Goal: Task Accomplishment & Management: Use online tool/utility

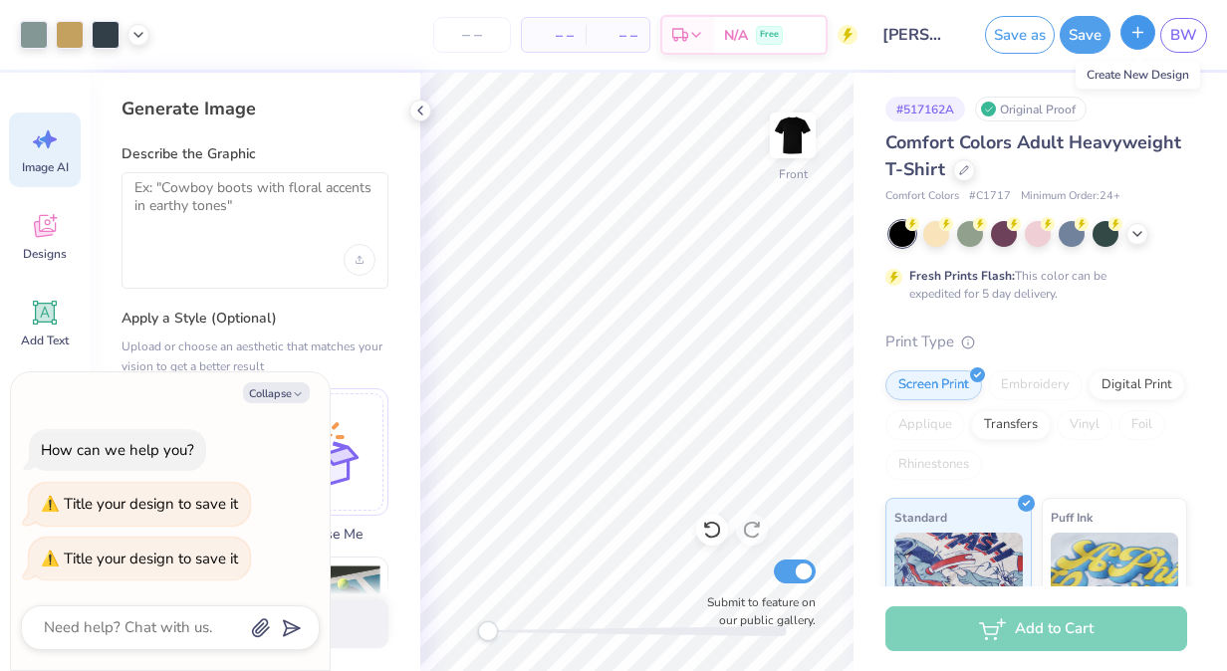
click at [1133, 41] on button "button" at bounding box center [1138, 32] width 35 height 35
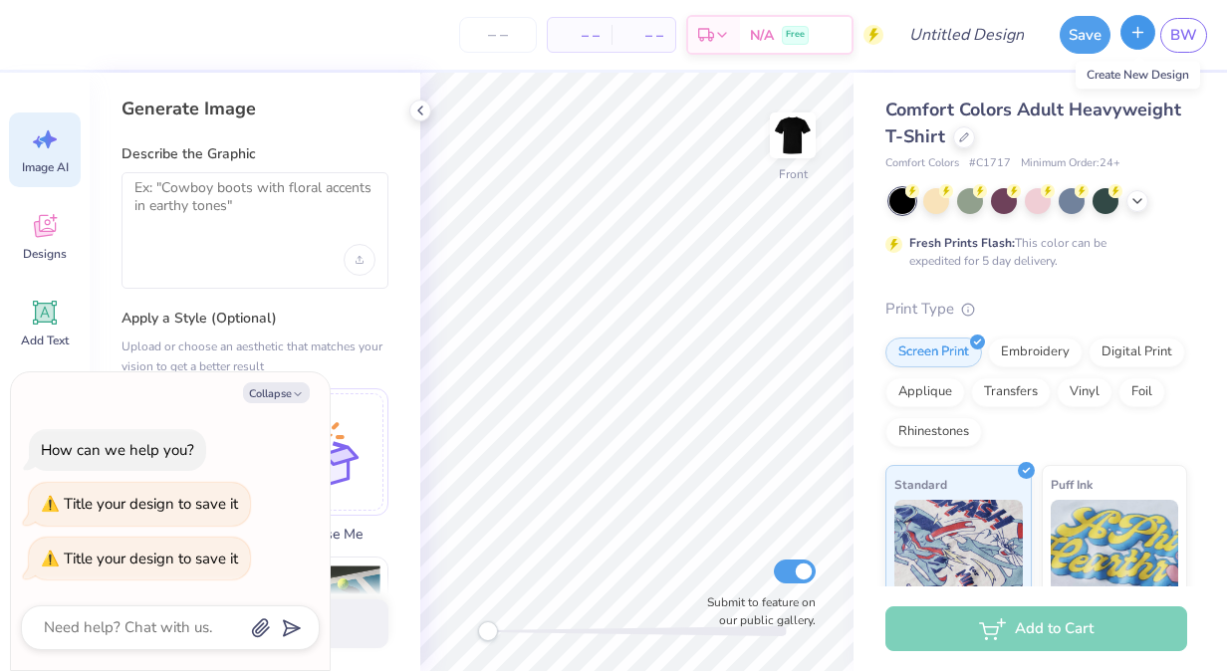
type textarea "x"
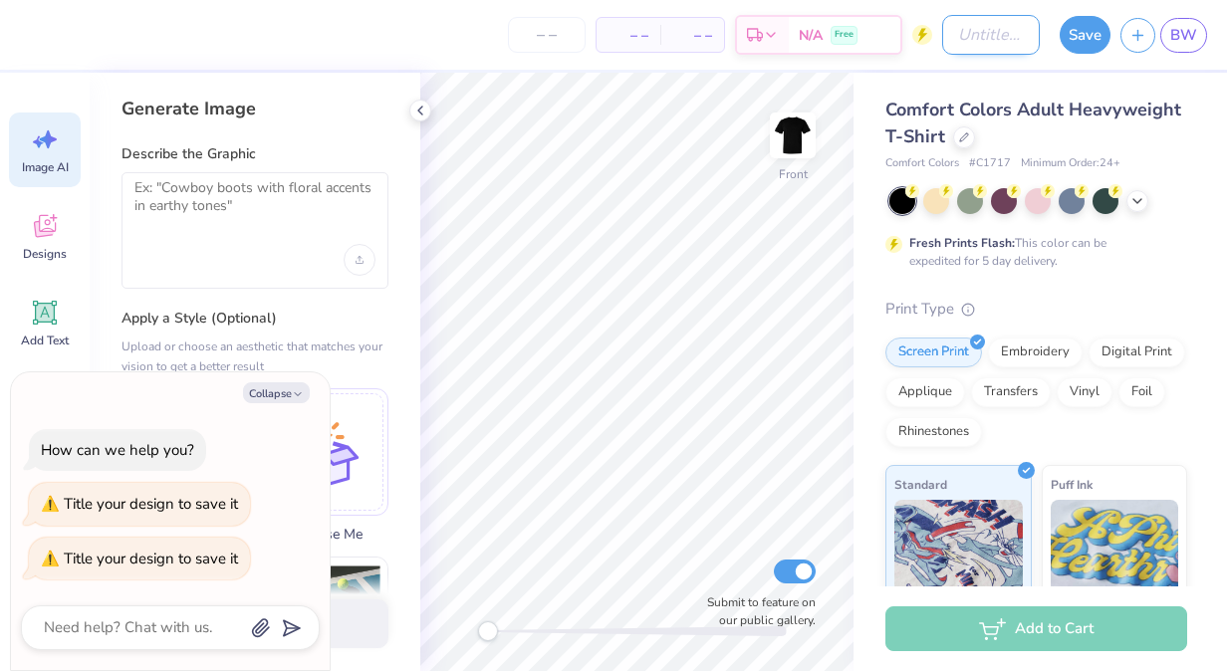
click at [946, 34] on input "Design Title" at bounding box center [991, 35] width 98 height 40
type input "M"
type textarea "x"
type input "Ma"
type textarea "x"
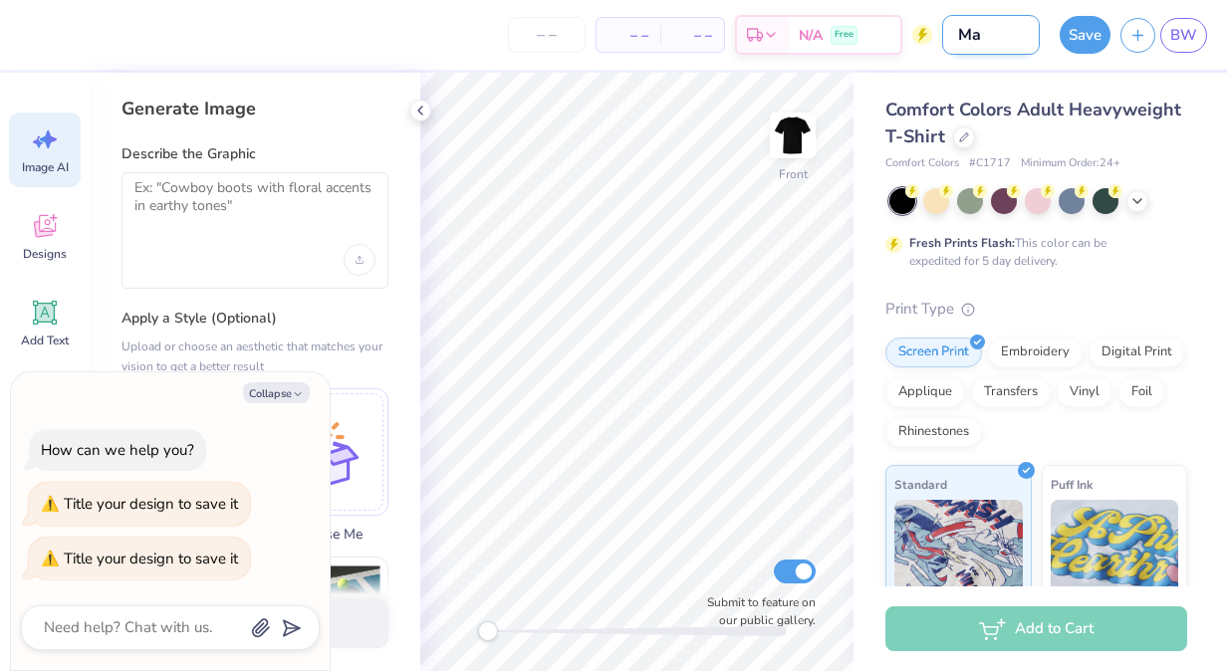
type input "Mas"
type textarea "x"
type input "Mast"
type textarea "x"
type input "Maste"
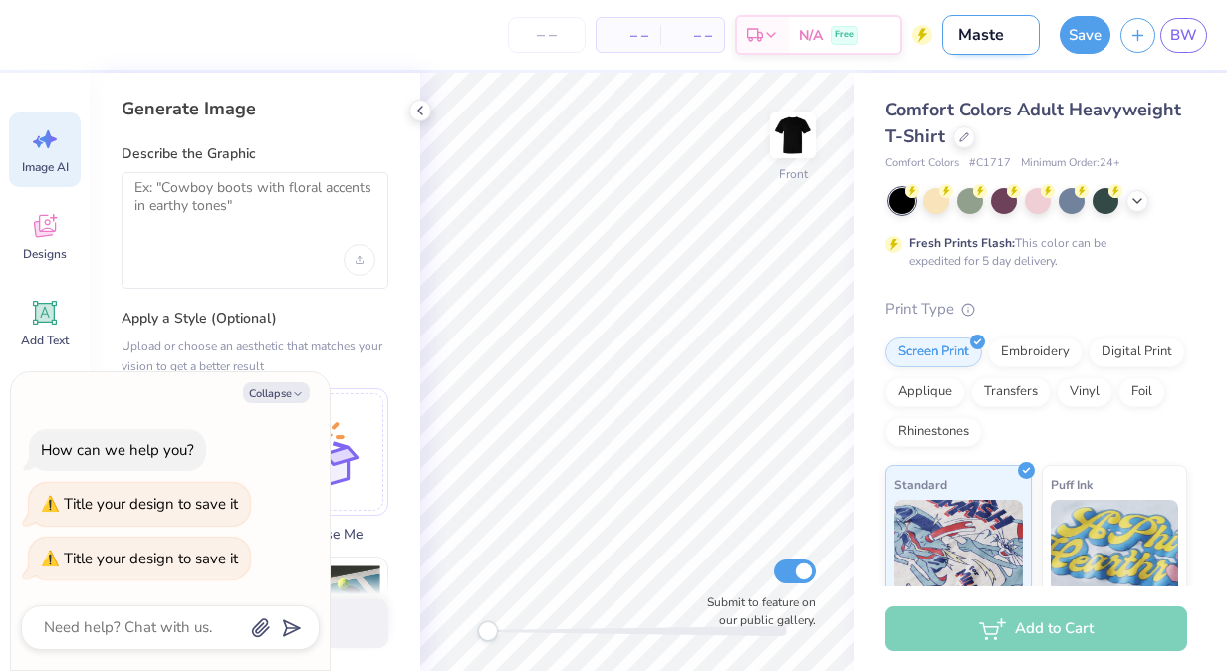
type textarea "x"
type input "Master"
type textarea "x"
type input "Masters"
type textarea "x"
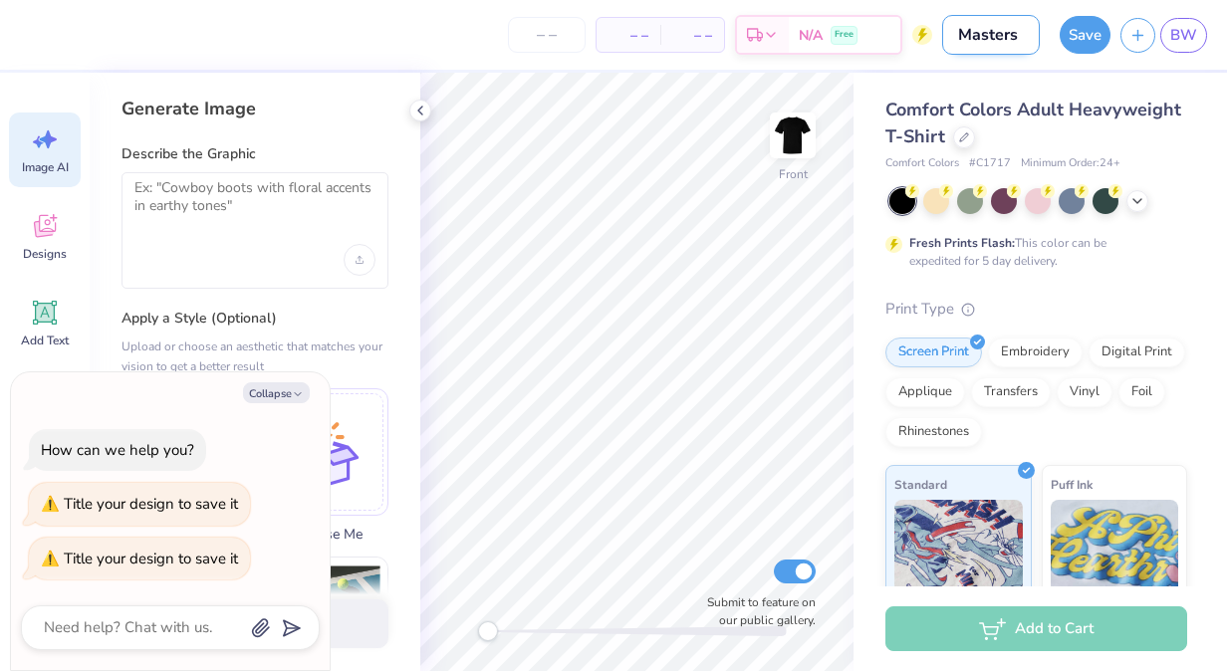
type input "Masters"
type textarea "x"
type input "Masters S"
type textarea "x"
type input "Masters Si"
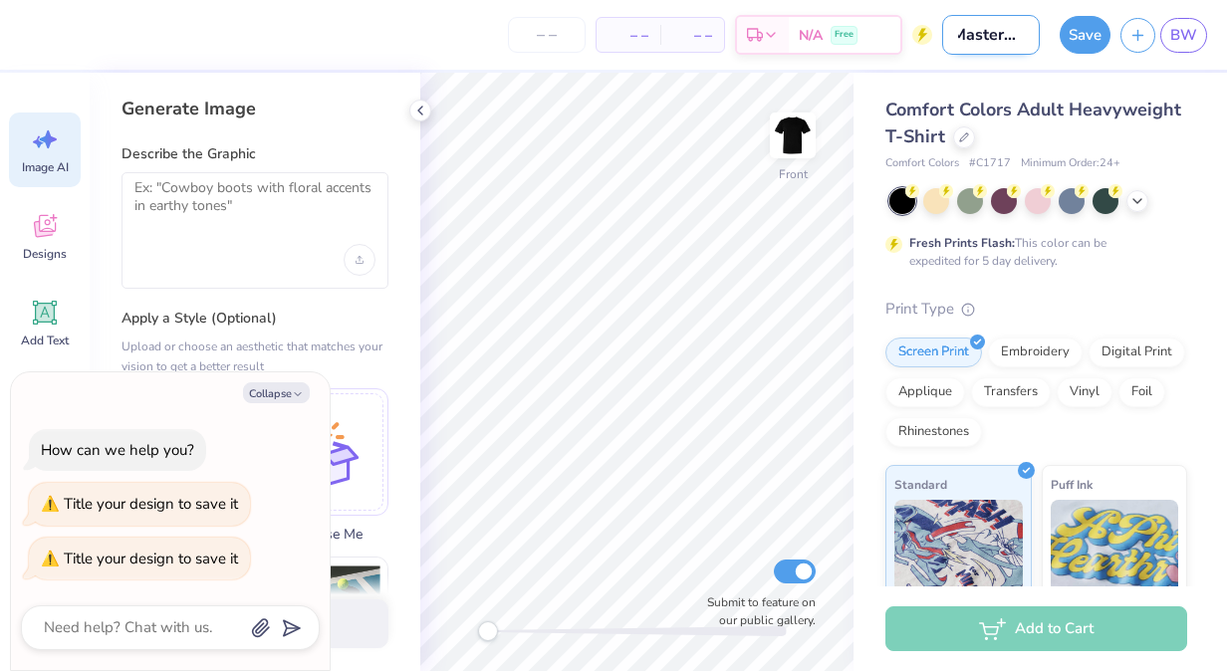
type textarea "x"
type input "Masters Sig"
type textarea "x"
type input "Masters Sigm"
type textarea "x"
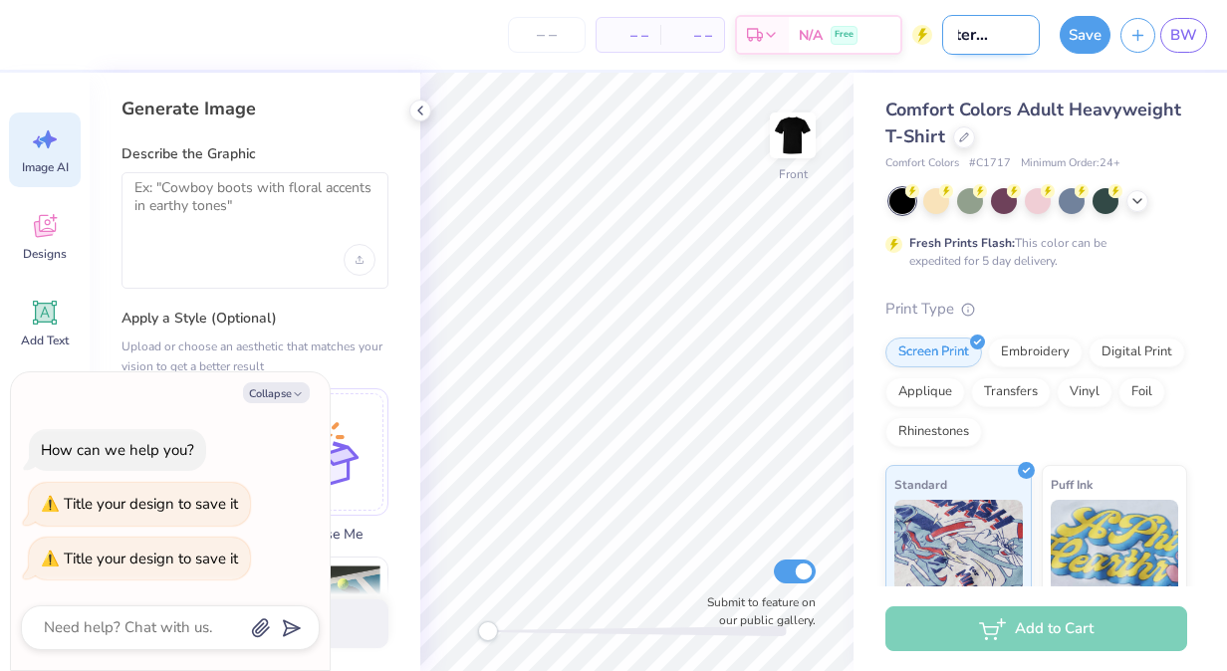
type input "Masters Sigma"
type textarea "x"
type input "Masters Sigma"
type textarea "x"
type input "Masters Sigma C"
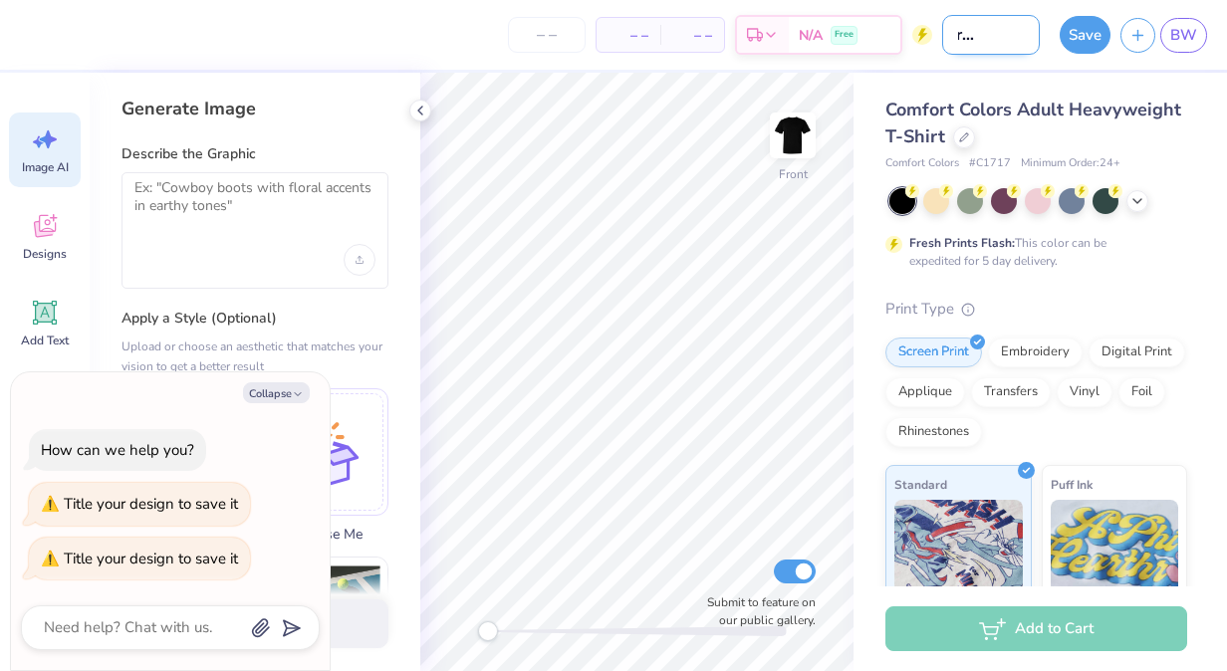
type textarea "x"
type input "Masters Sigma Ch"
type textarea "x"
type input "Masters Sigma Chi"
type textarea "x"
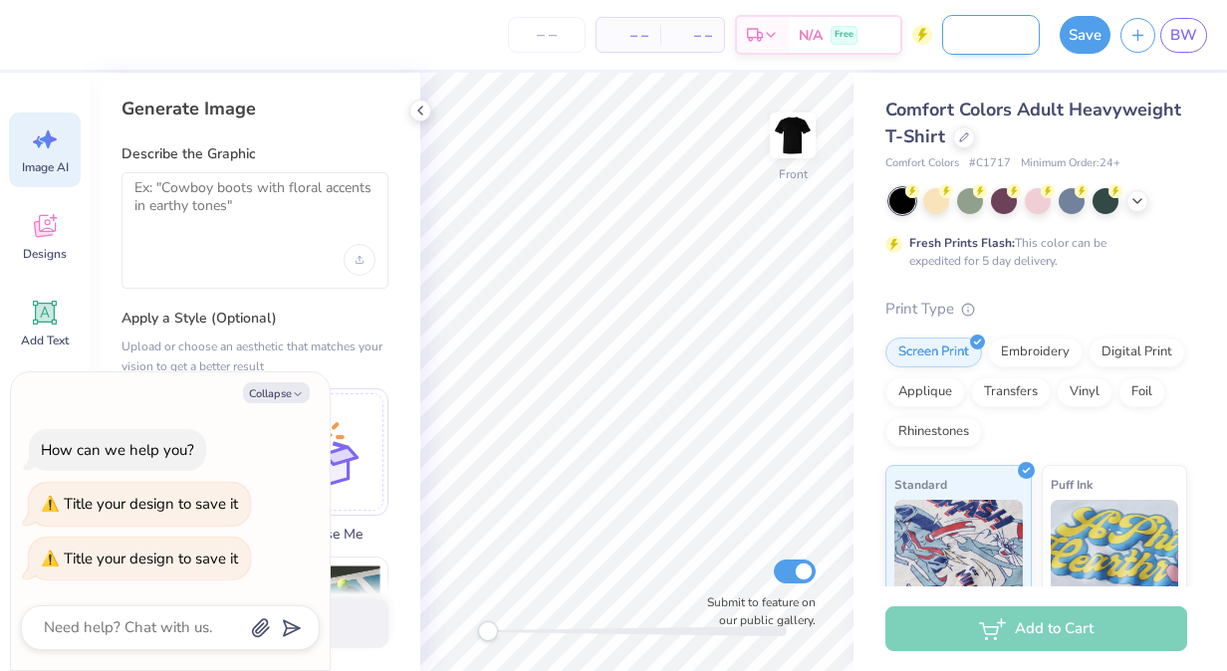
scroll to position [0, 72]
type input "Masters Sigma Chi"
click at [1133, 98] on div "Comfort Colors Adult Heavyweight T-Shirt" at bounding box center [1036, 124] width 302 height 54
click at [1135, 196] on icon at bounding box center [1137, 199] width 16 height 16
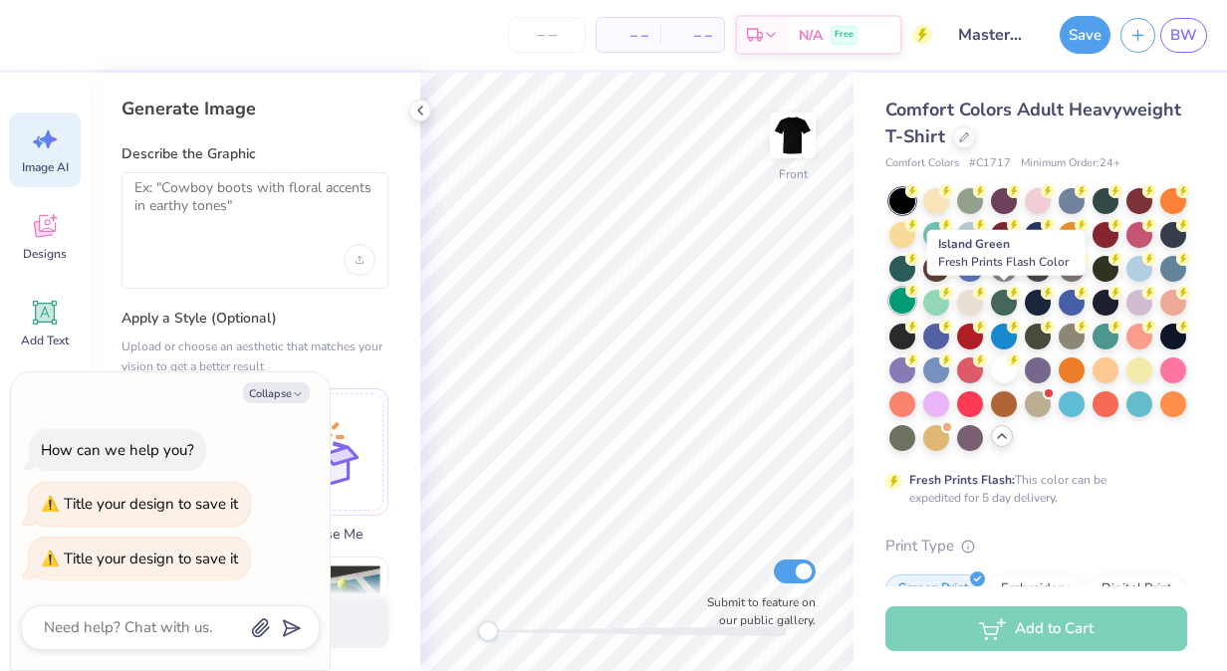
click at [915, 303] on div at bounding box center [902, 301] width 26 height 26
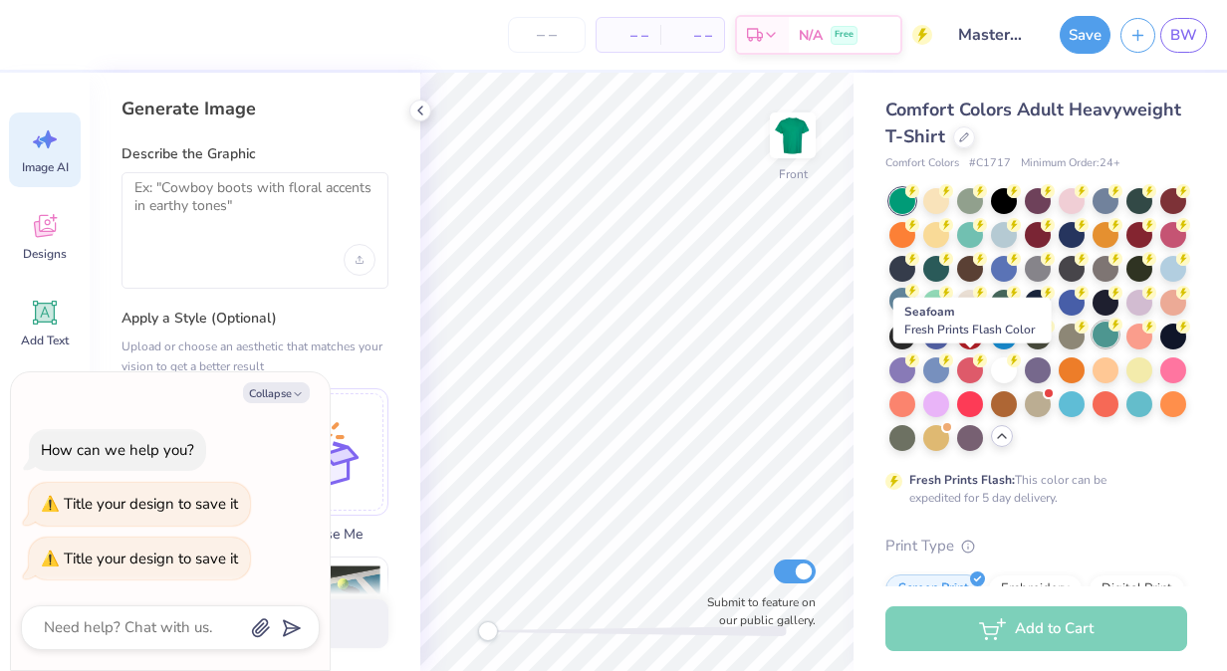
click at [1093, 348] on div at bounding box center [1106, 335] width 26 height 26
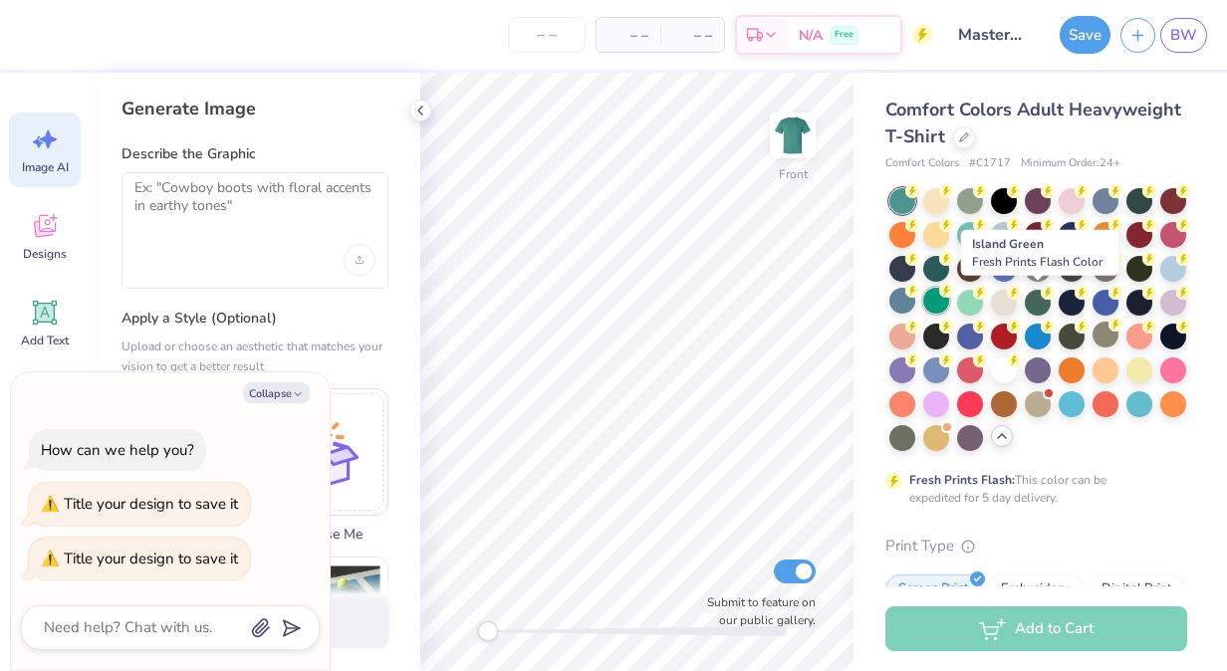
click at [949, 297] on div at bounding box center [936, 301] width 26 height 26
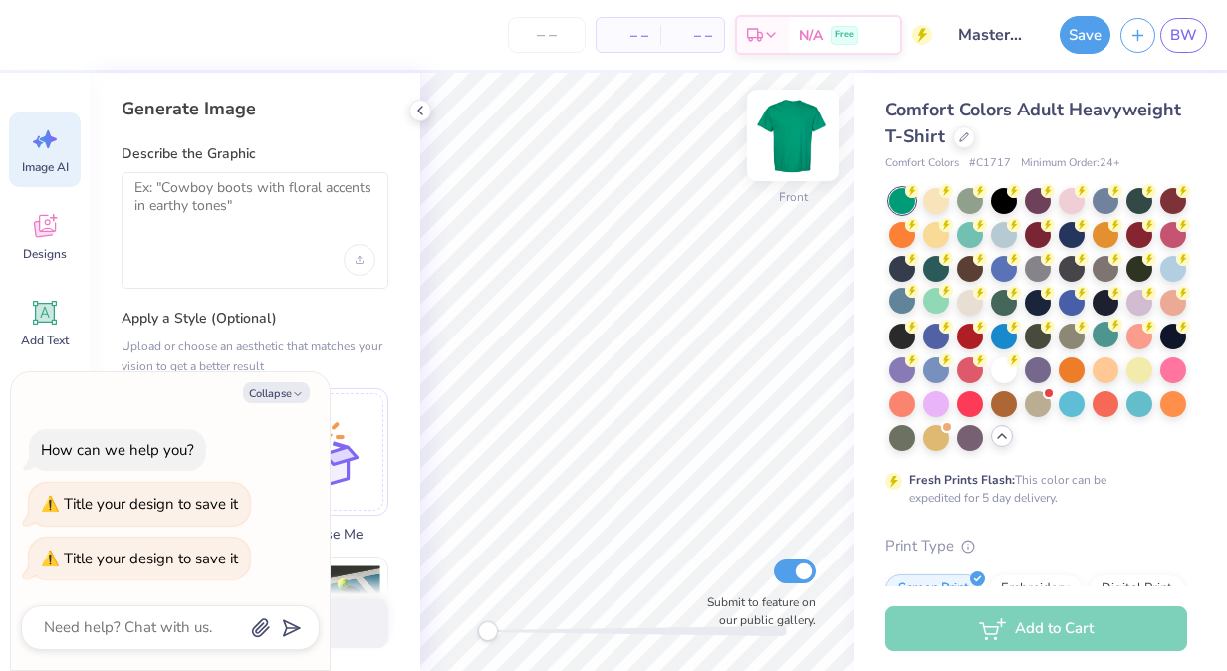
click at [816, 139] on img at bounding box center [793, 136] width 80 height 80
click at [799, 118] on img at bounding box center [793, 136] width 80 height 80
click at [799, 118] on img at bounding box center [793, 136] width 40 height 40
click at [382, 367] on div "Upload or choose an aesthetic that matches your vision to get a better result" at bounding box center [255, 357] width 267 height 40
click at [286, 396] on button "Collapse" at bounding box center [276, 392] width 67 height 21
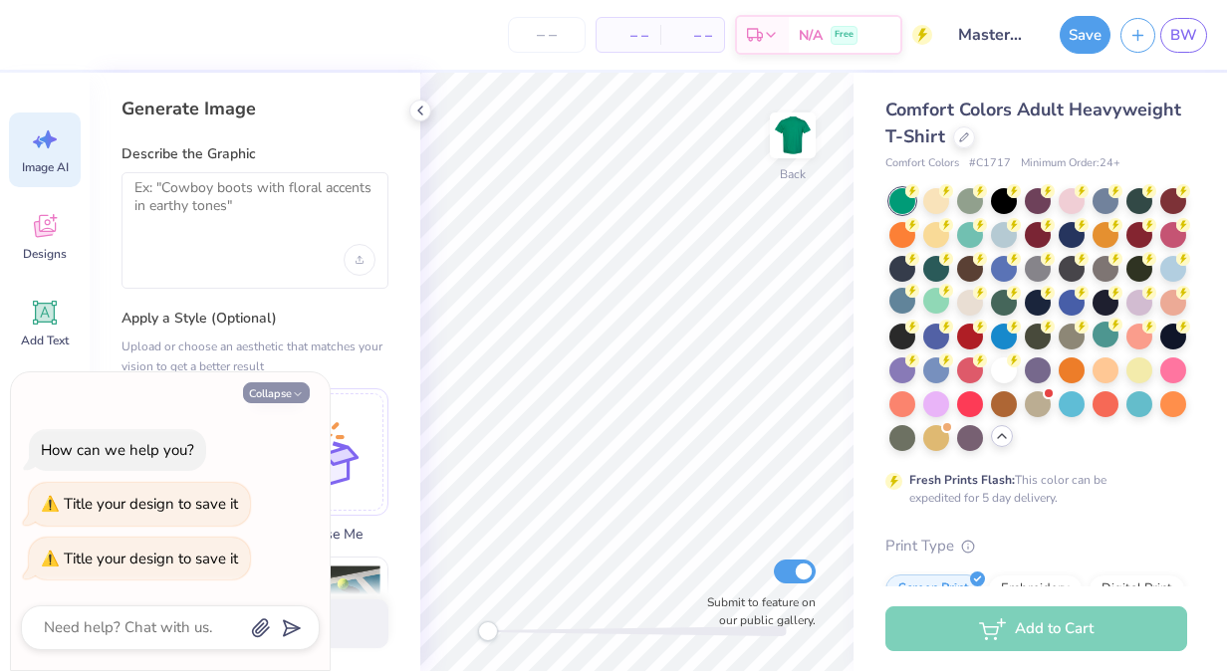
type textarea "x"
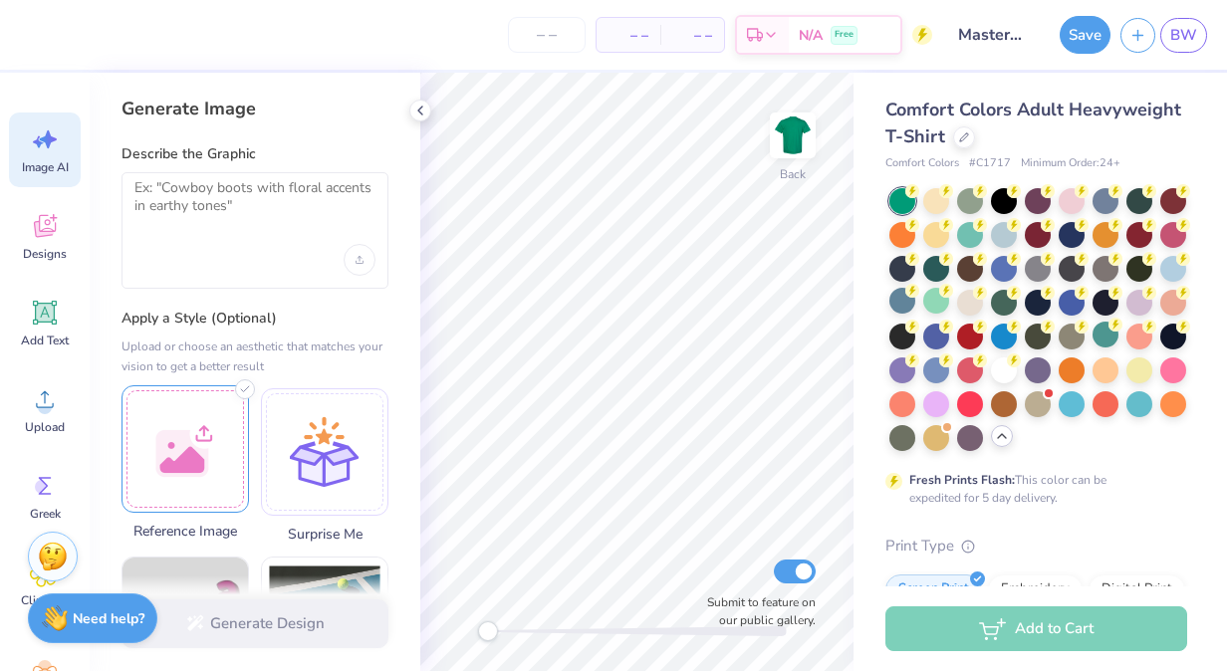
click at [207, 453] on div at bounding box center [185, 448] width 127 height 127
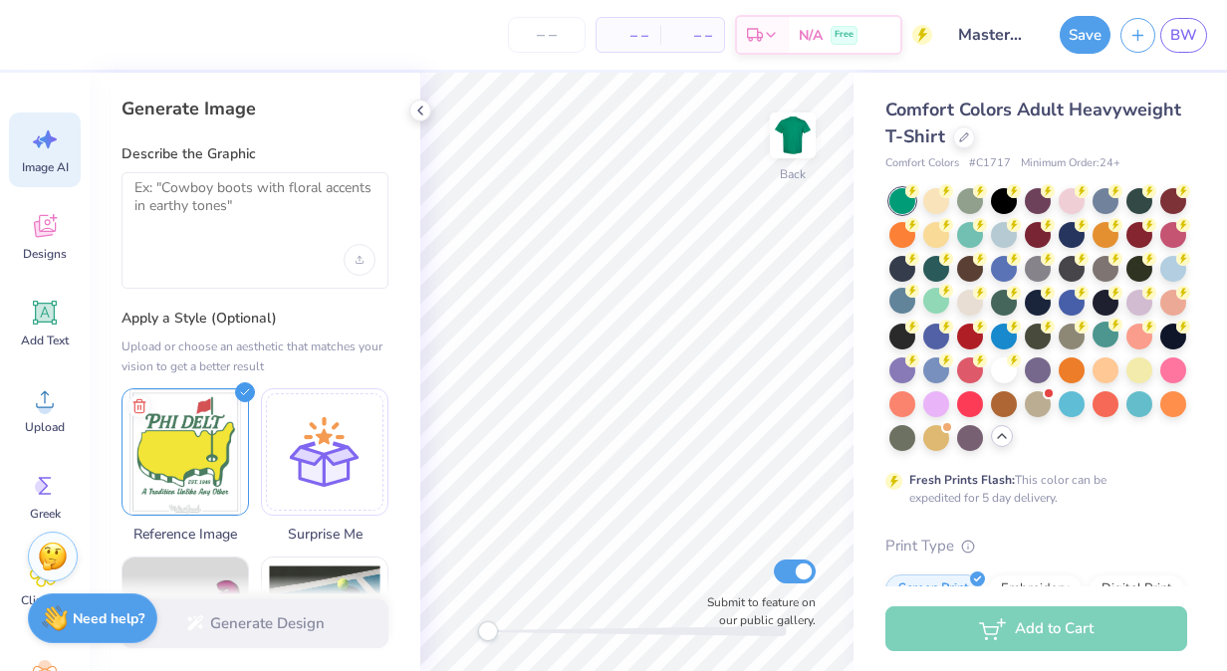
click at [218, 234] on div at bounding box center [255, 230] width 267 height 117
click at [205, 197] on textarea at bounding box center [254, 204] width 241 height 50
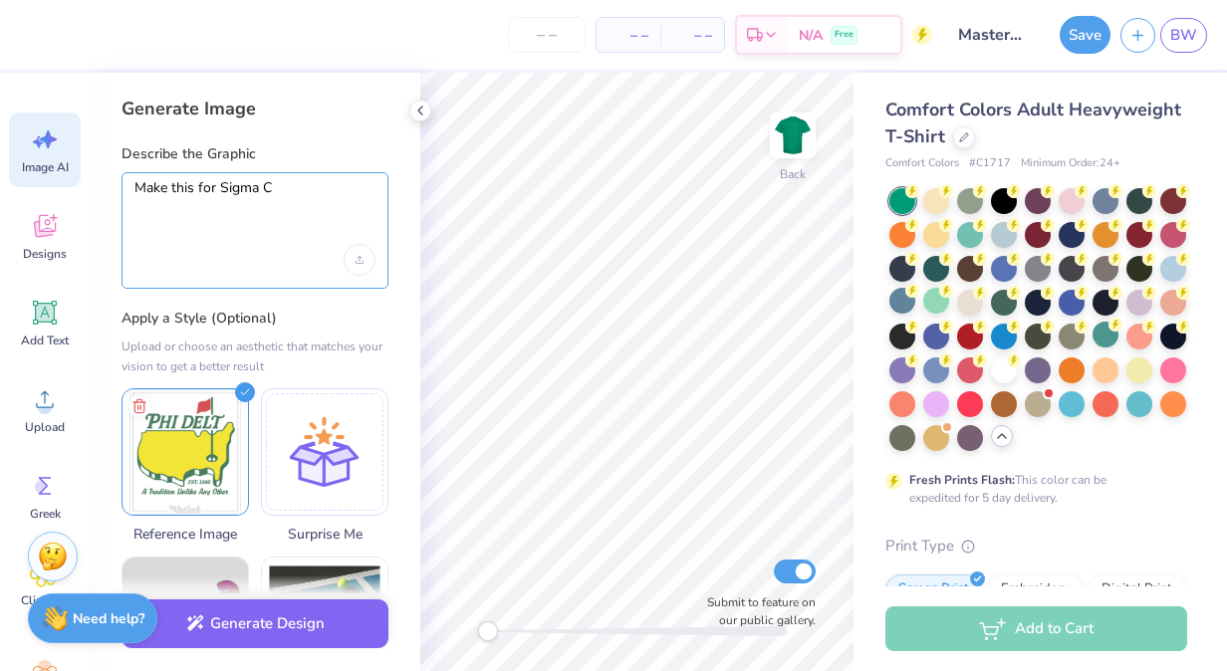
click at [194, 189] on textarea "Make this for Sigma C" at bounding box center [254, 204] width 241 height 50
click at [321, 184] on textarea "Make this image for Sigma C" at bounding box center [254, 204] width 241 height 50
click at [331, 189] on textarea "Make this image for Sigma Chi But also" at bounding box center [254, 204] width 241 height 50
click at [251, 205] on textarea "Make this image for Sigma Chi but also" at bounding box center [254, 204] width 241 height 50
paste textarea "Σ"
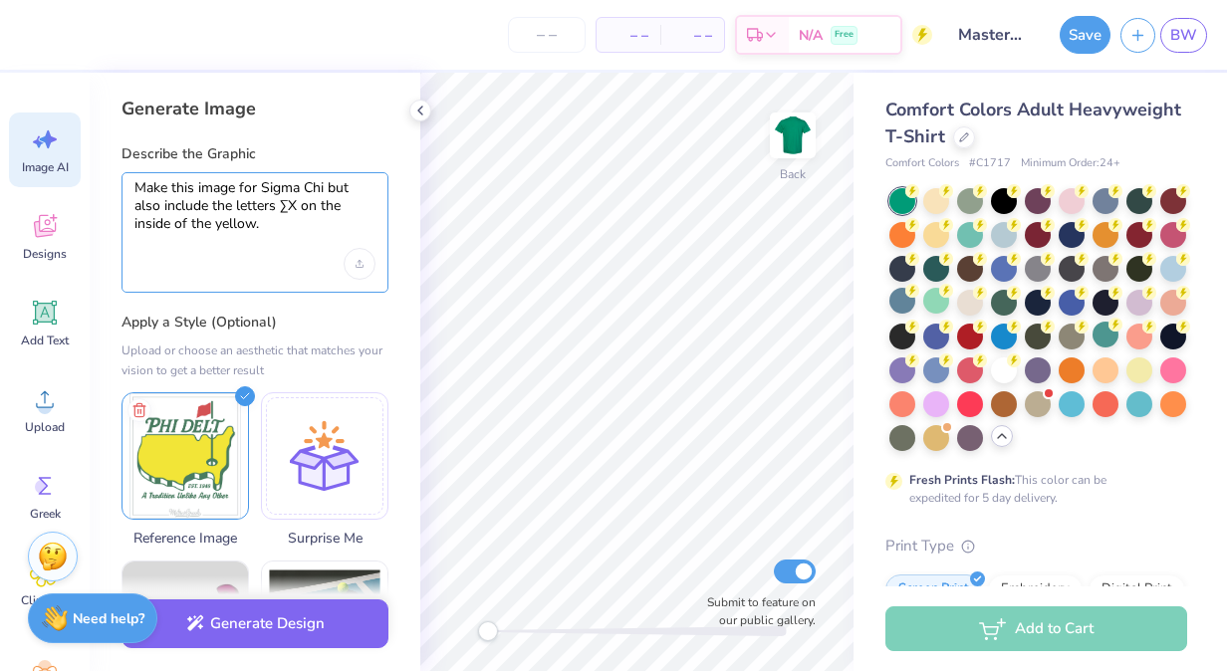
click at [333, 185] on textarea "Make this image for Sigma Chi but also include the letters ΣX on the inside of …" at bounding box center [254, 206] width 241 height 54
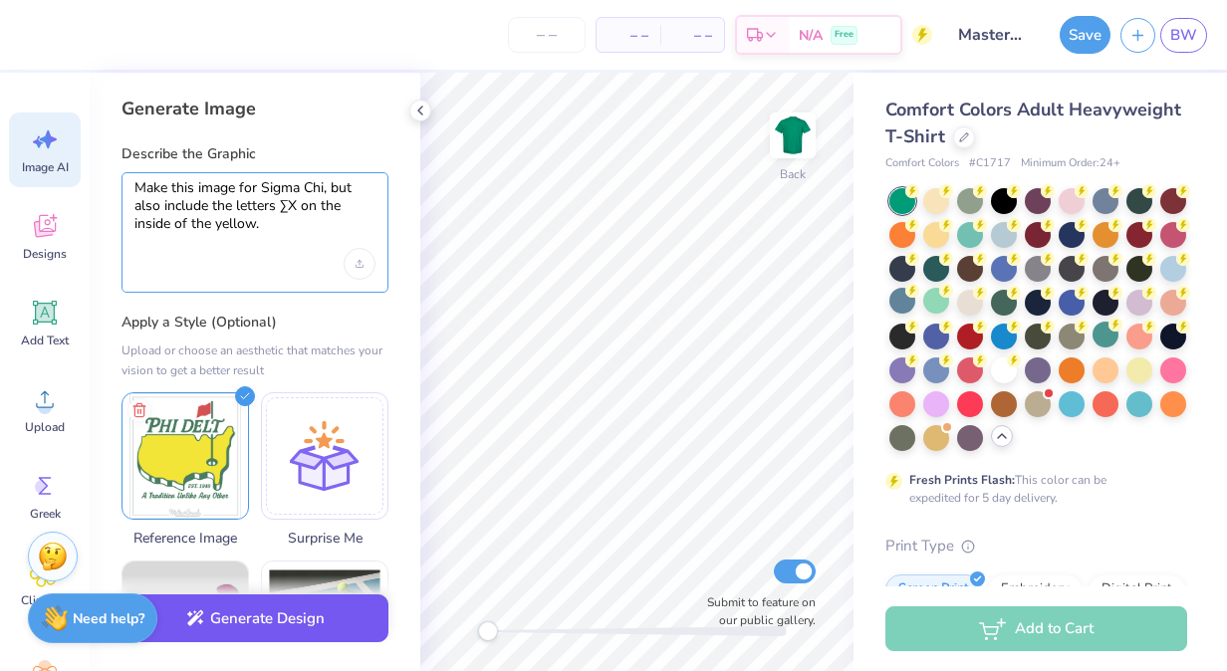
type textarea "Make this image for Sigma Chi, but also include the letters ΣX on the inside of…"
click at [277, 627] on button "Generate Design" at bounding box center [255, 619] width 267 height 49
